Goal: Information Seeking & Learning: Learn about a topic

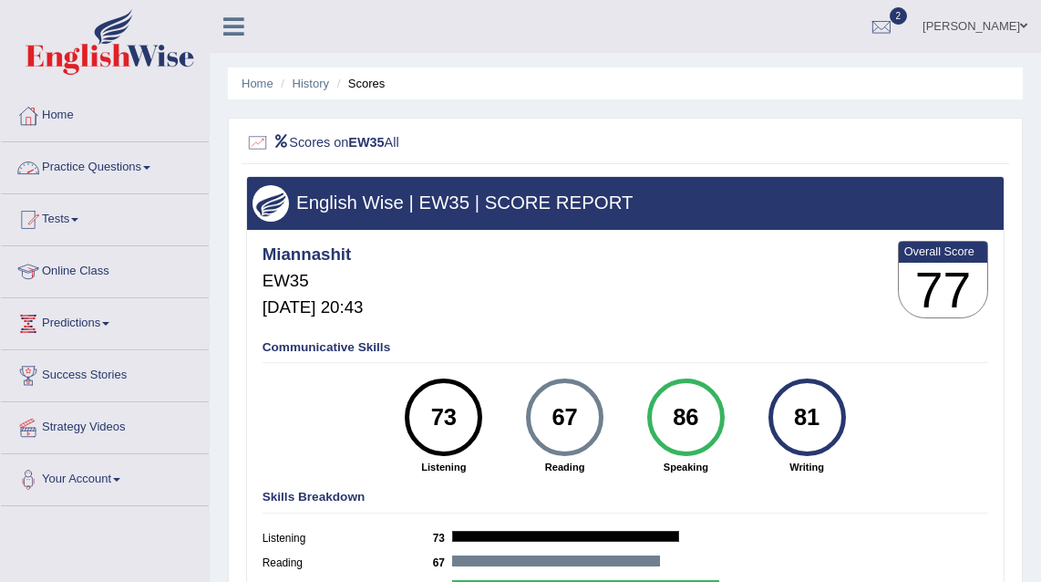
click at [126, 170] on link "Practice Questions" at bounding box center [105, 165] width 208 height 46
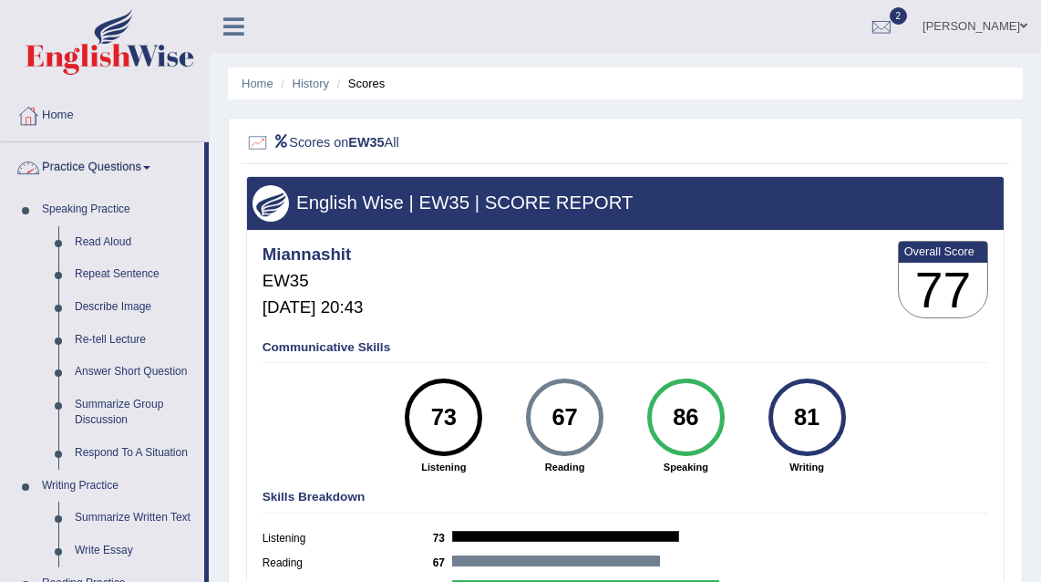
click at [130, 162] on link "Practice Questions" at bounding box center [102, 165] width 203 height 46
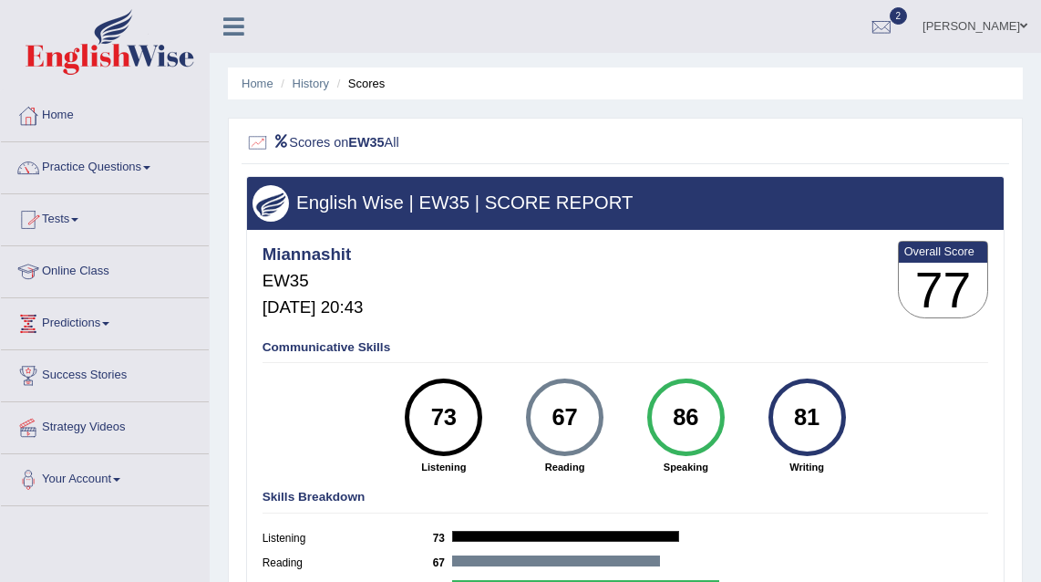
click at [105, 162] on link "Practice Questions" at bounding box center [105, 165] width 208 height 46
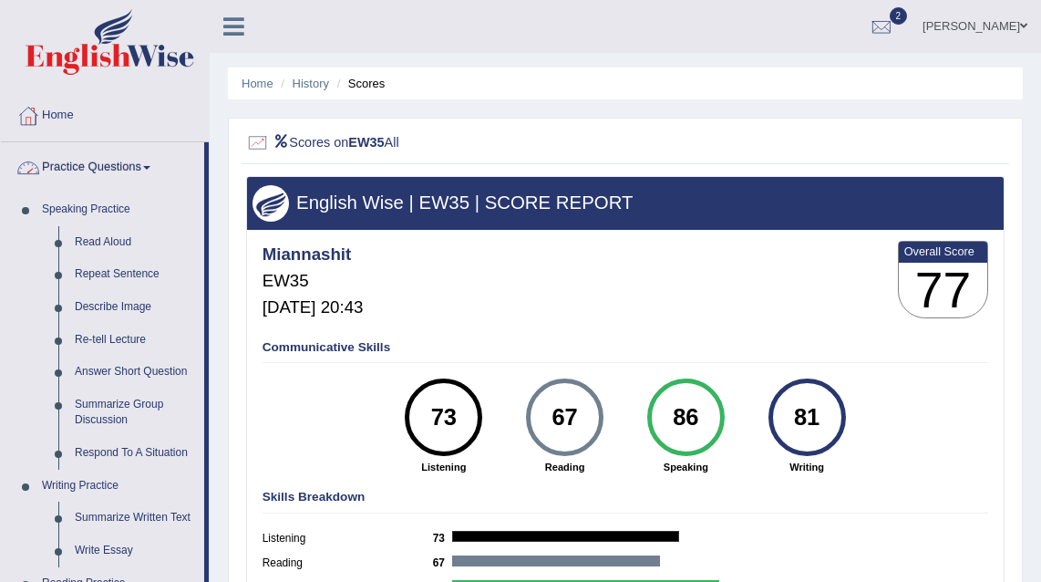
click at [120, 165] on link "Practice Questions" at bounding box center [102, 165] width 203 height 46
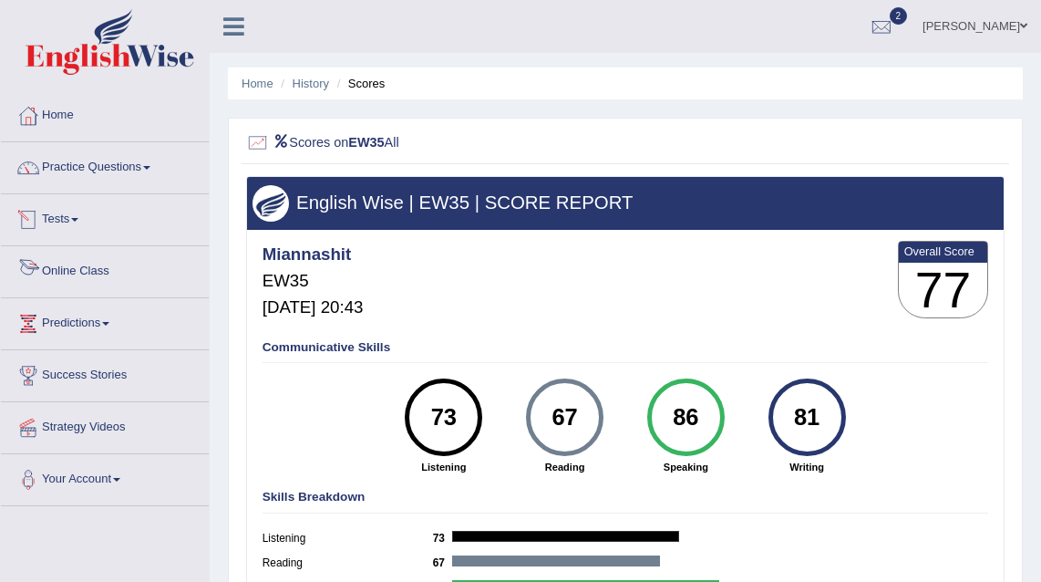
click at [101, 268] on link "Online Class" at bounding box center [105, 269] width 208 height 46
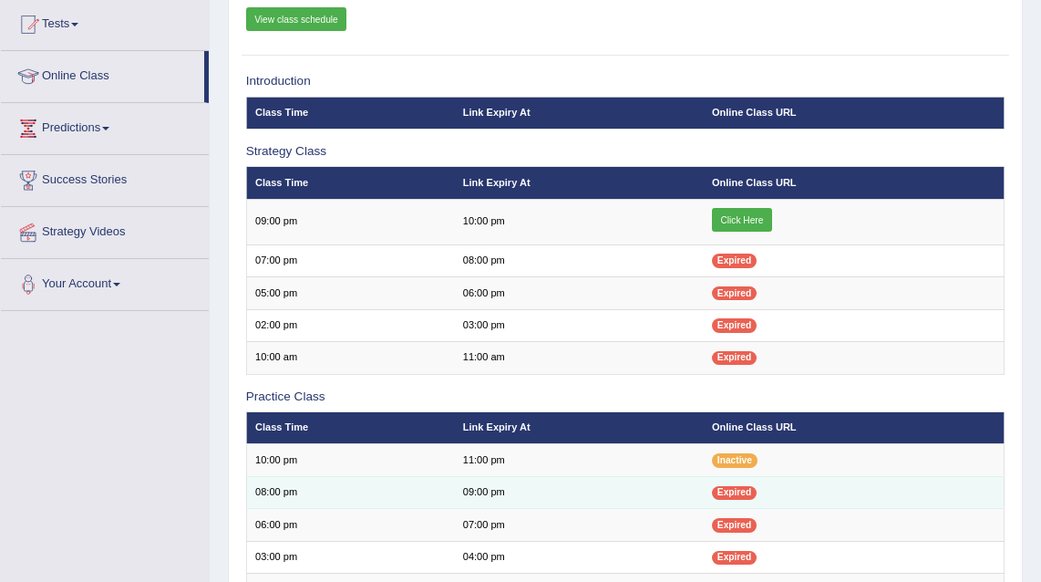
scroll to position [46, 0]
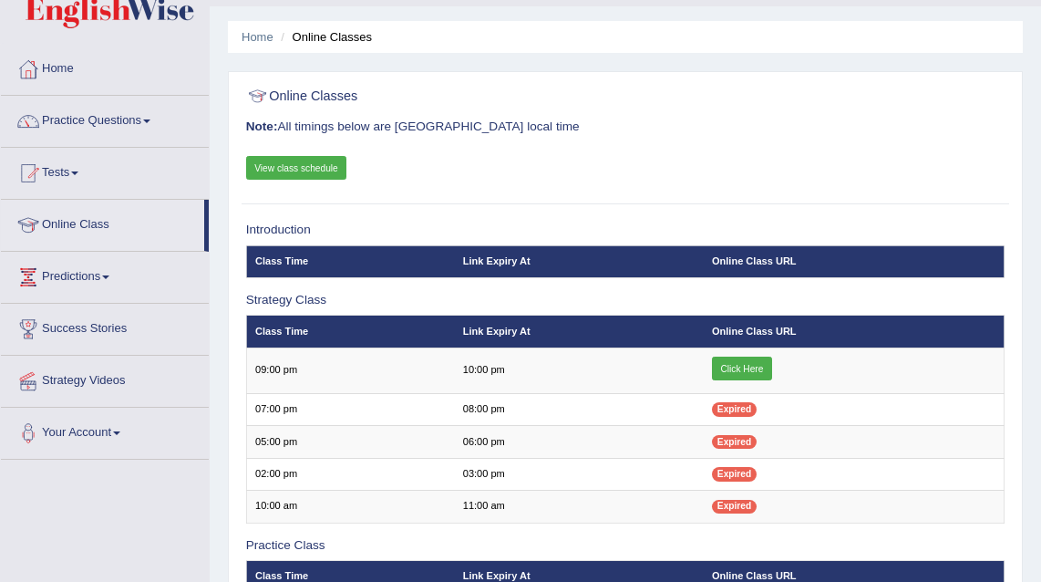
click at [293, 160] on link "View class schedule" at bounding box center [296, 168] width 101 height 24
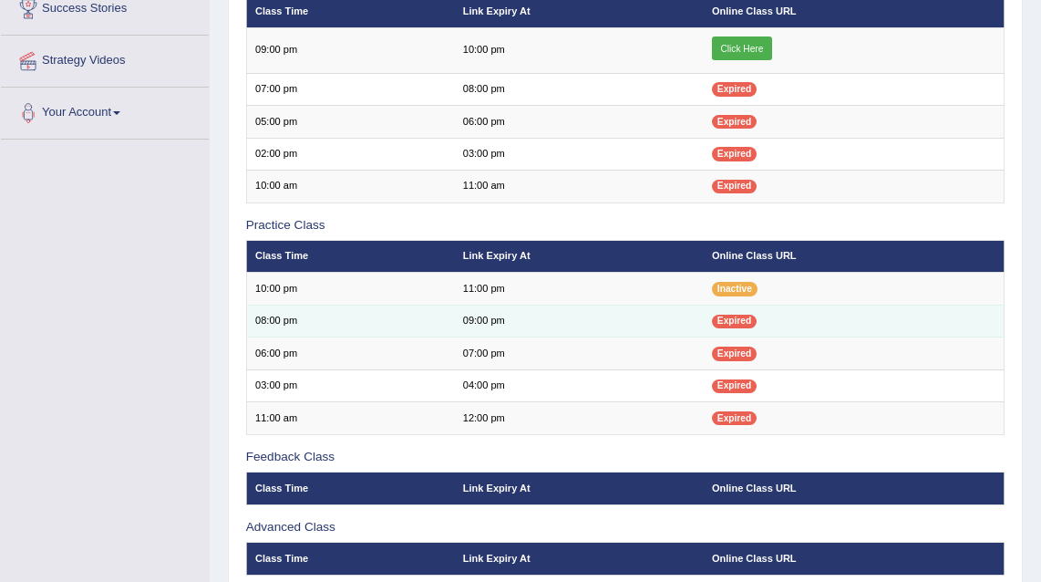
scroll to position [429, 0]
